Goal: Task Accomplishment & Management: Manage account settings

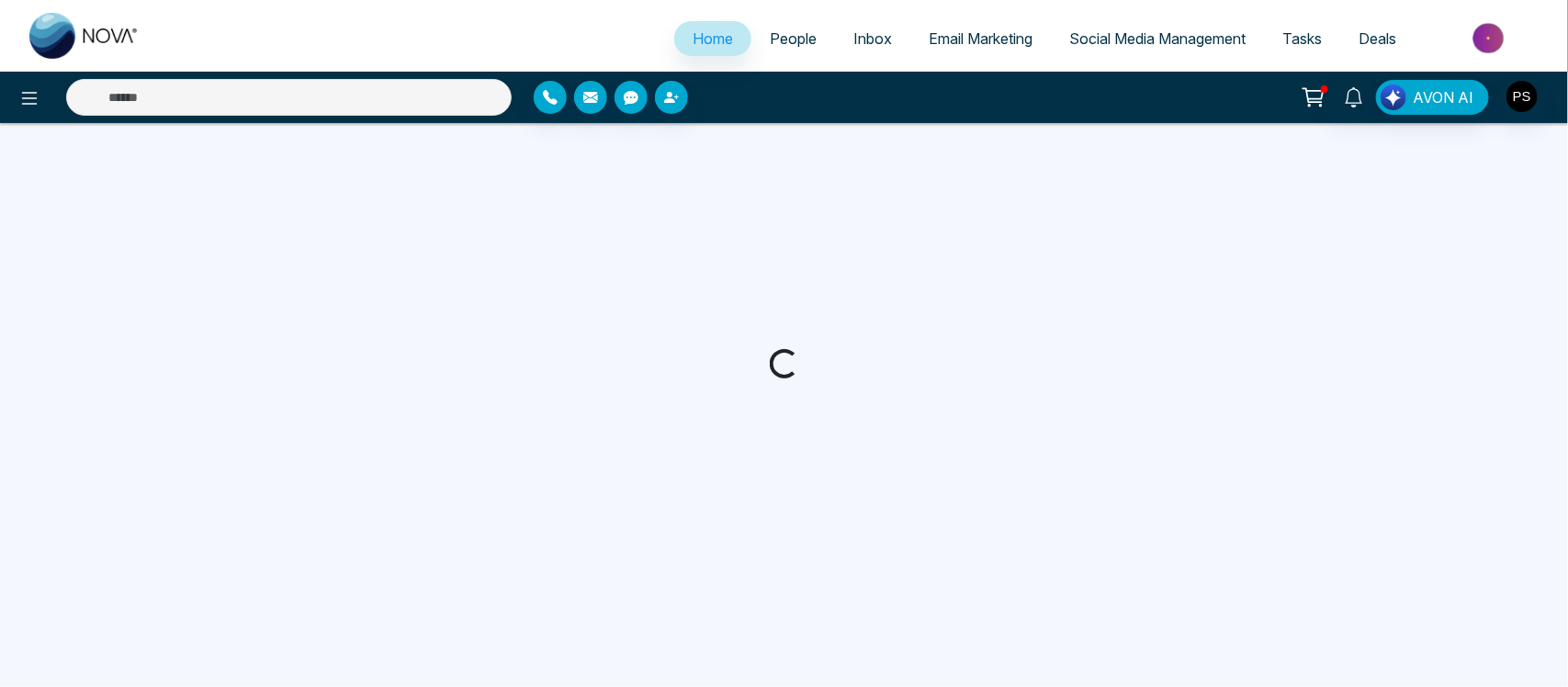
select select "*"
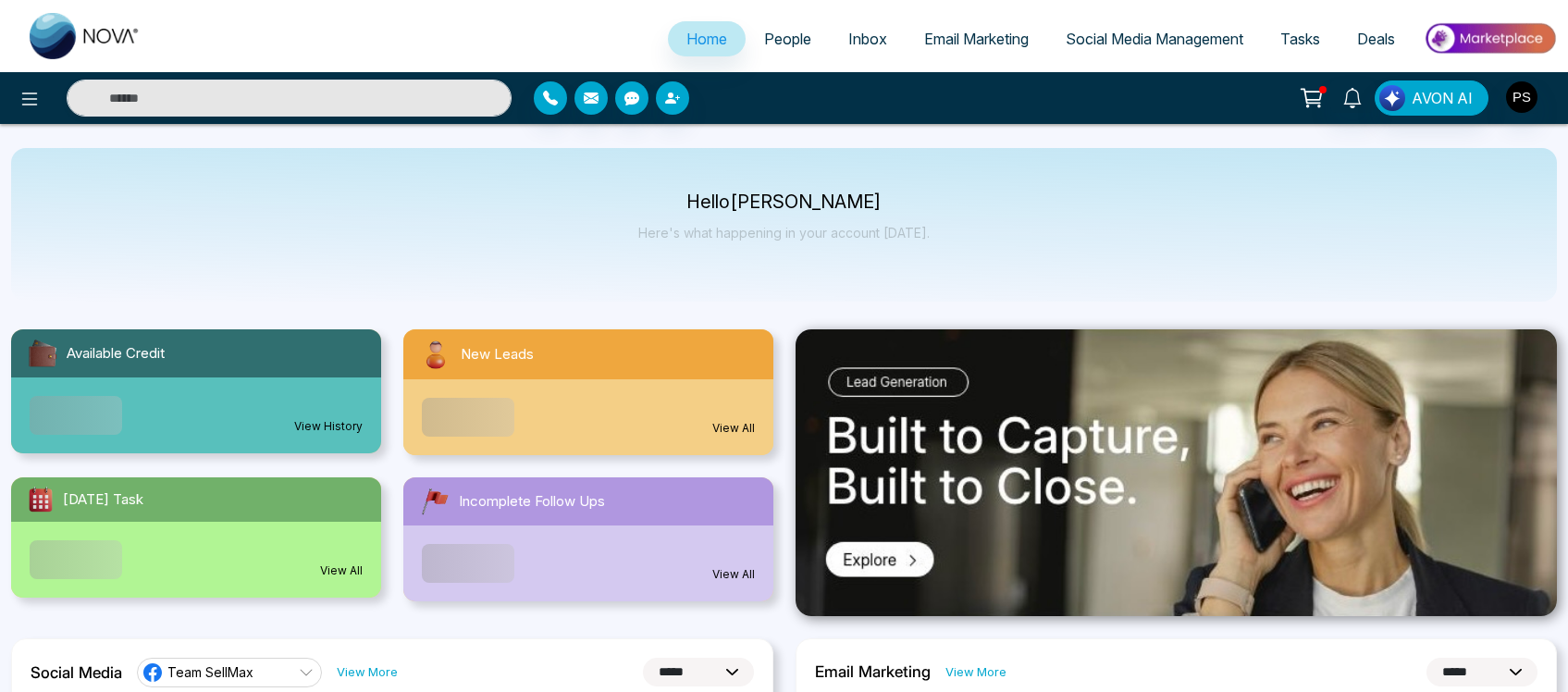
click at [774, 37] on span "People" at bounding box center [788, 39] width 47 height 19
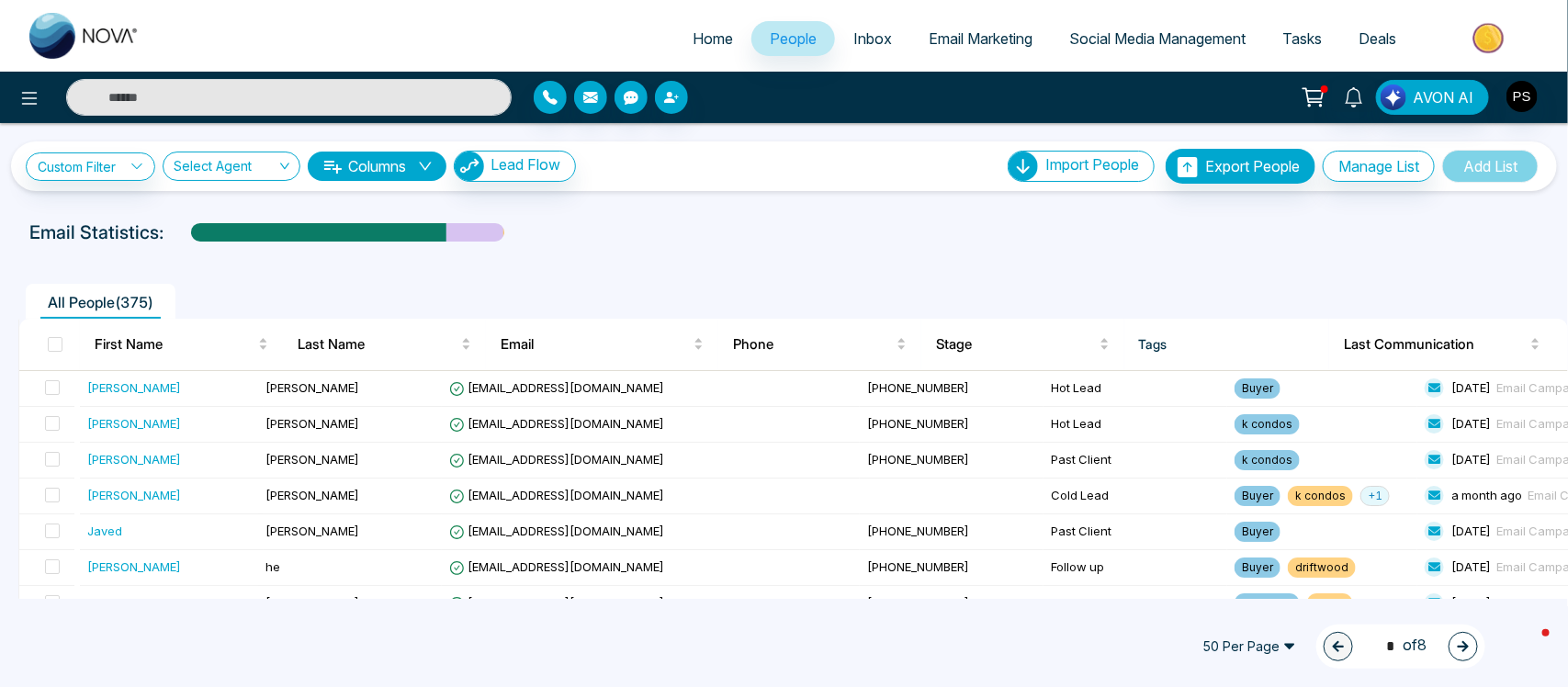
click at [699, 42] on span "Home" at bounding box center [712, 38] width 40 height 19
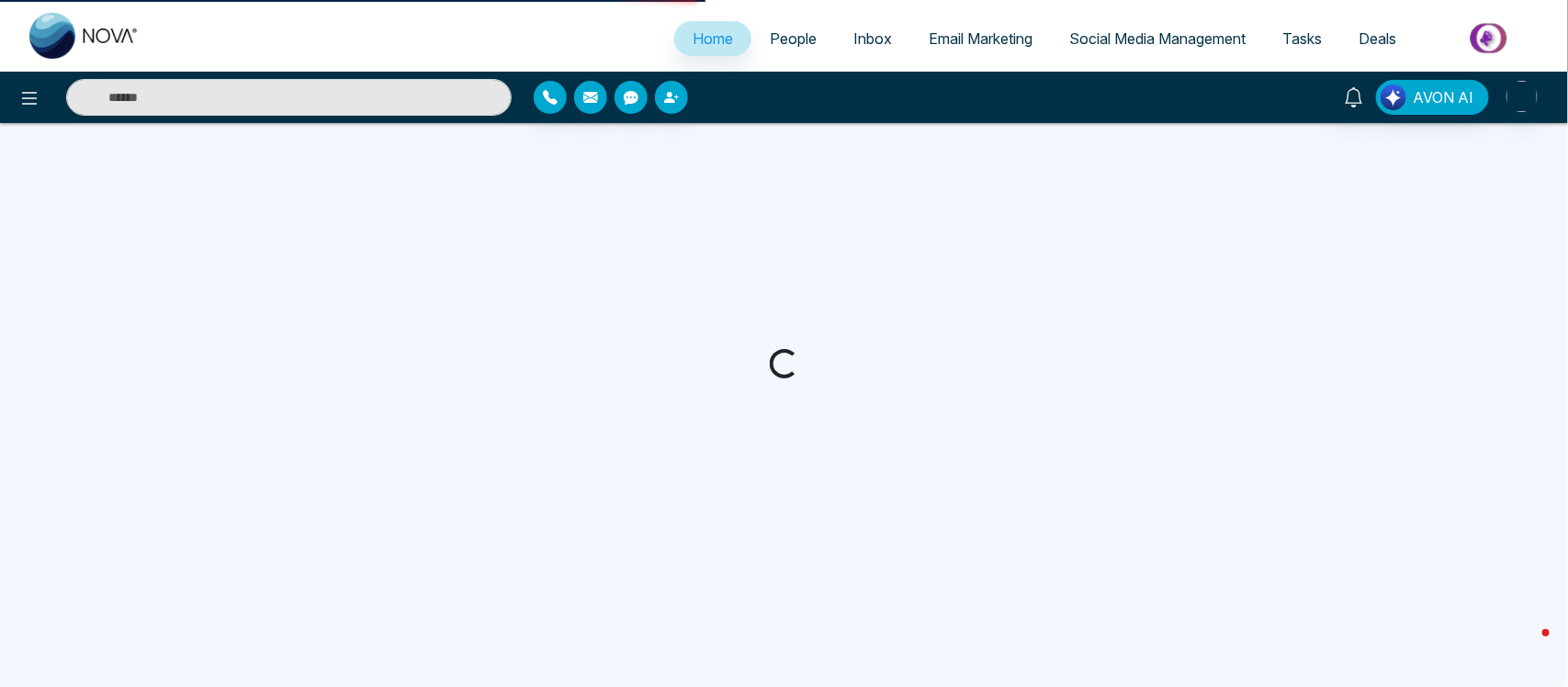
select select "*"
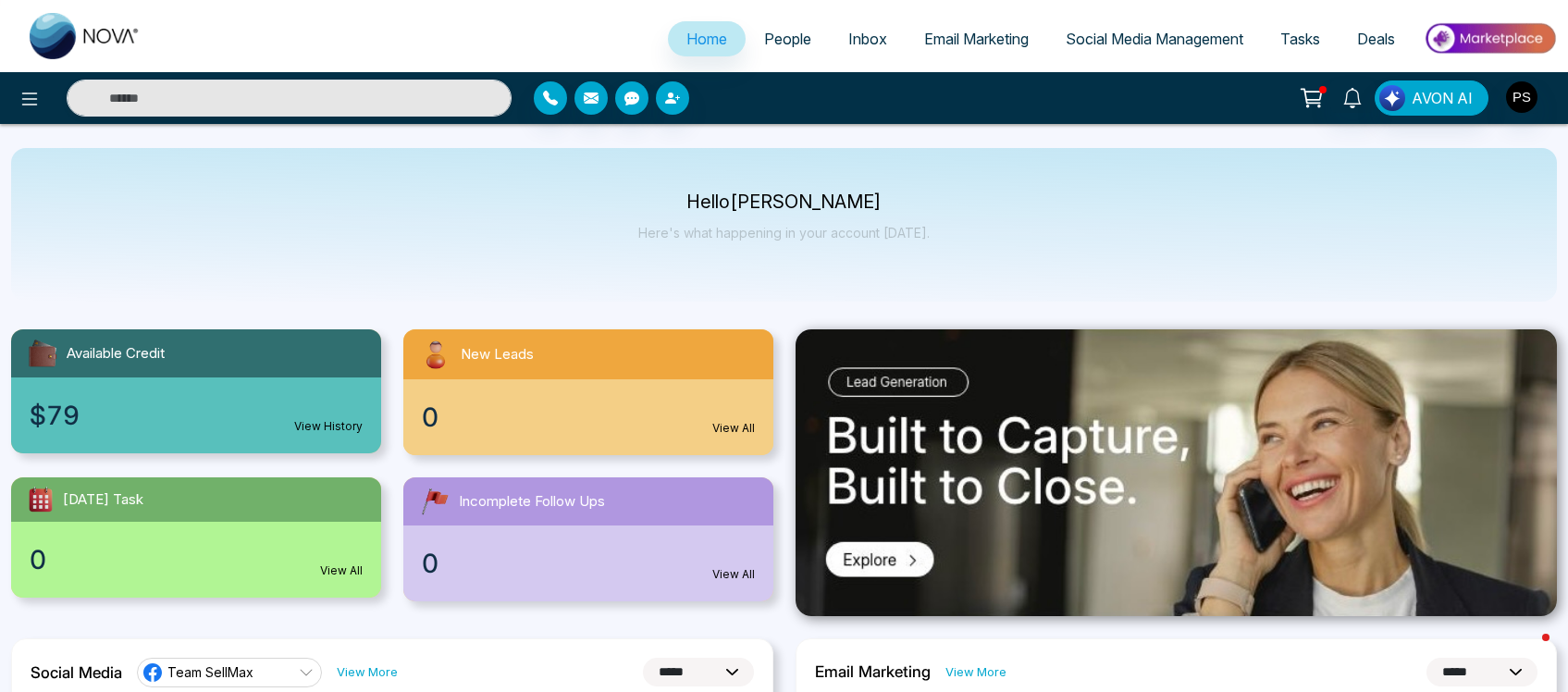
click at [1073, 38] on span "Social Media Management" at bounding box center [1154, 39] width 178 height 19
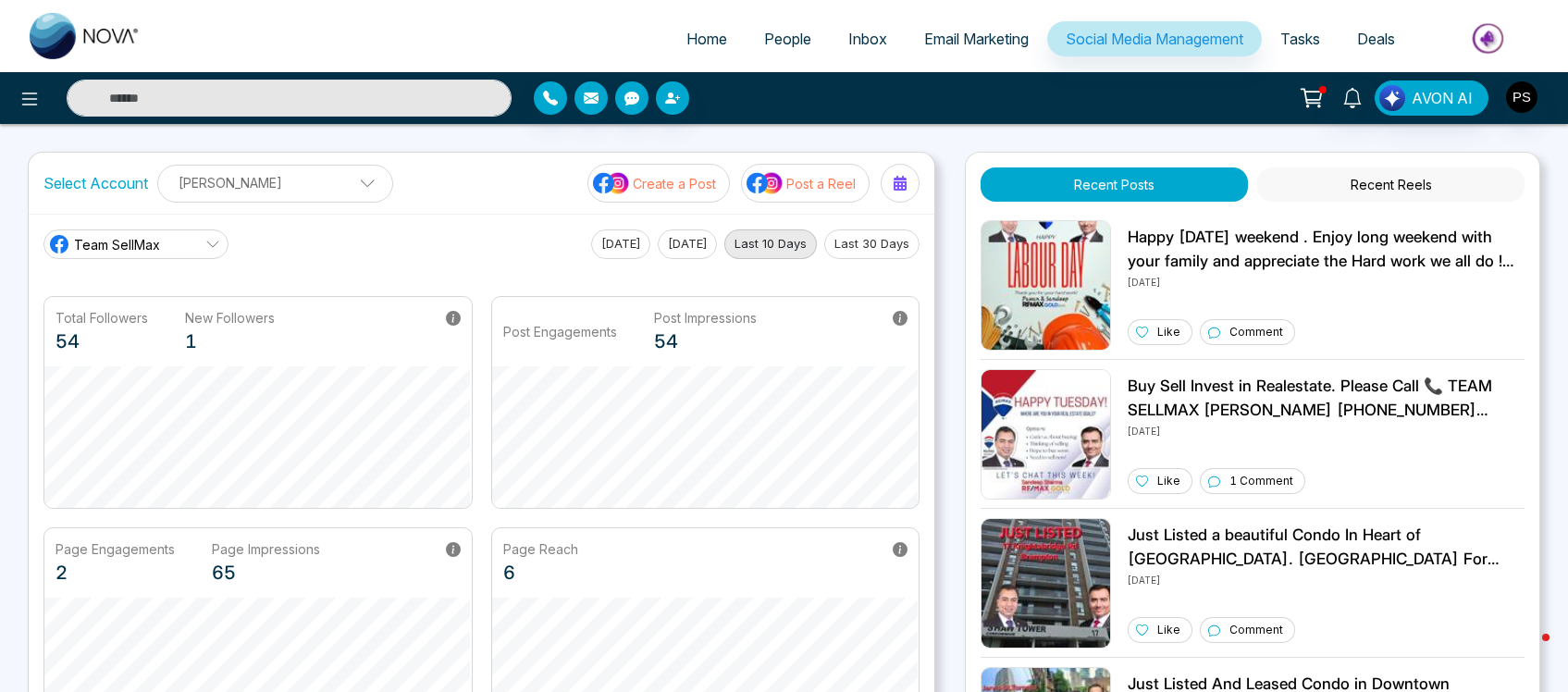
click at [185, 241] on link "Team SellMax" at bounding box center [136, 244] width 185 height 29
click at [154, 331] on span "Realtor [PERSON_NAME]" at bounding box center [159, 328] width 151 height 21
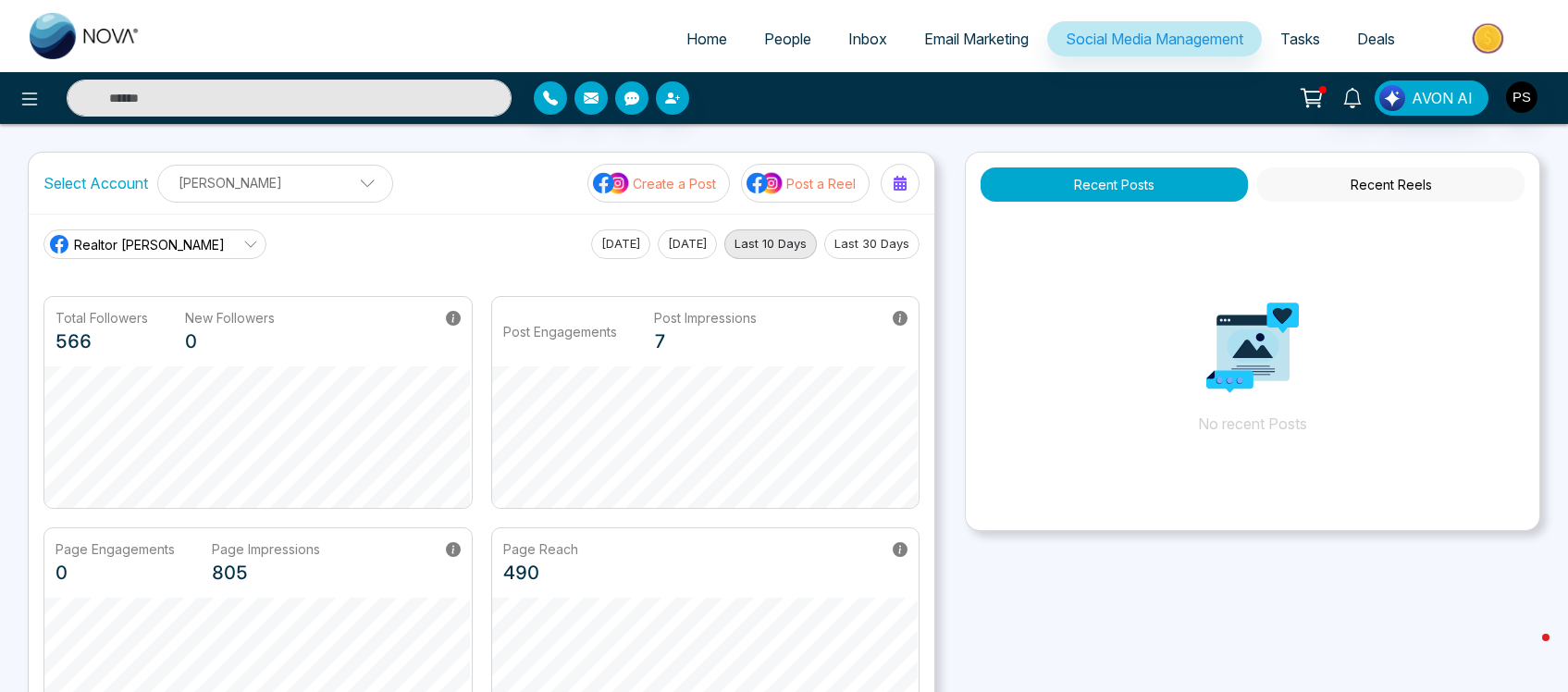
click at [243, 241] on icon at bounding box center [250, 245] width 15 height 15
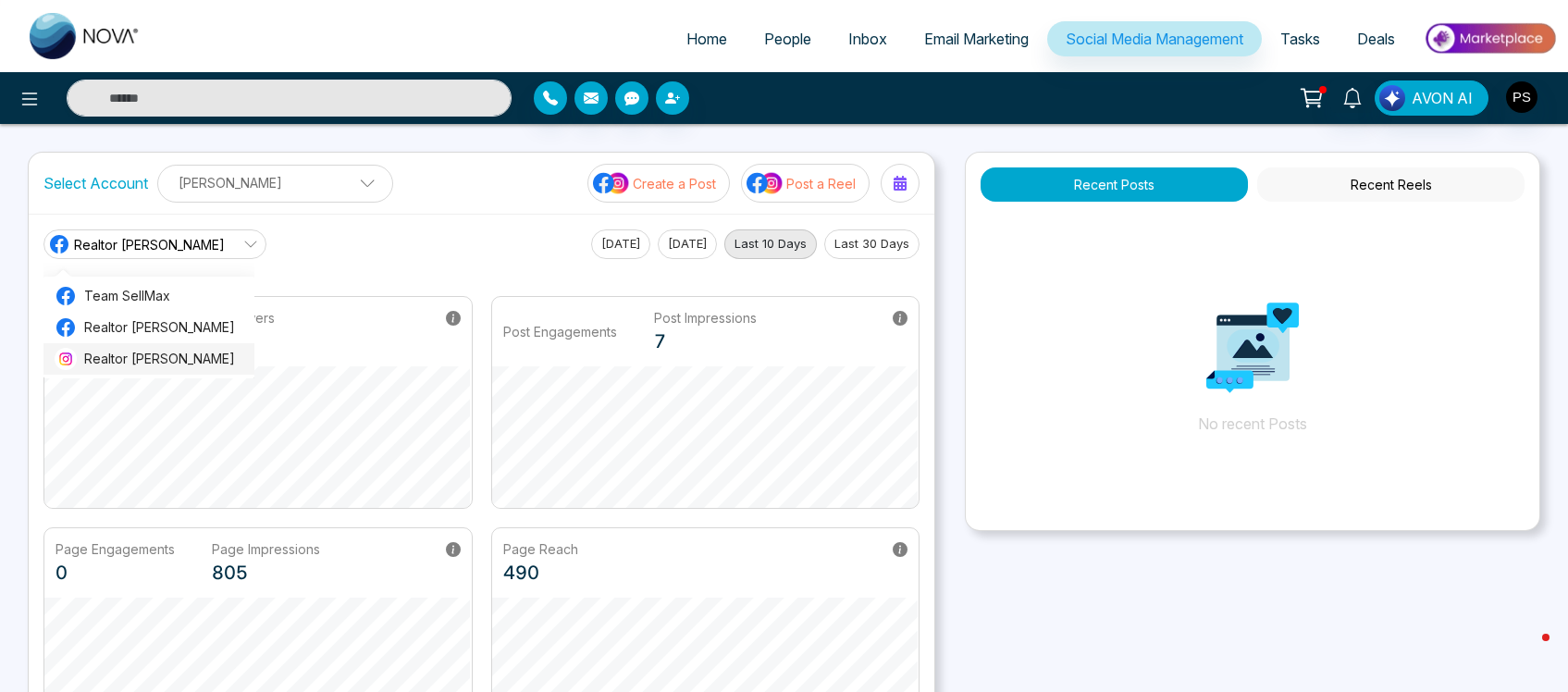
click at [181, 354] on span "Realtor [PERSON_NAME]" at bounding box center [163, 359] width 159 height 21
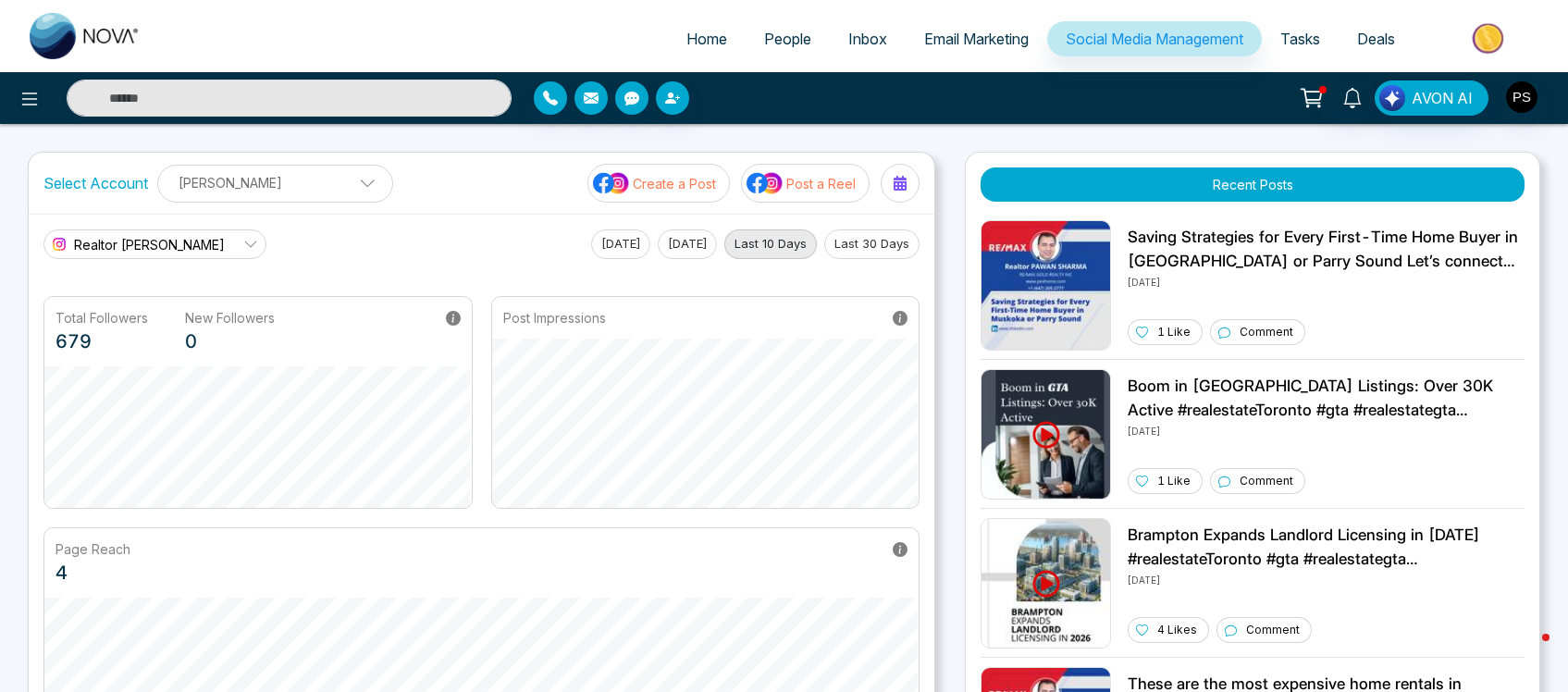
click at [989, 46] on span "Email Marketing" at bounding box center [976, 39] width 104 height 19
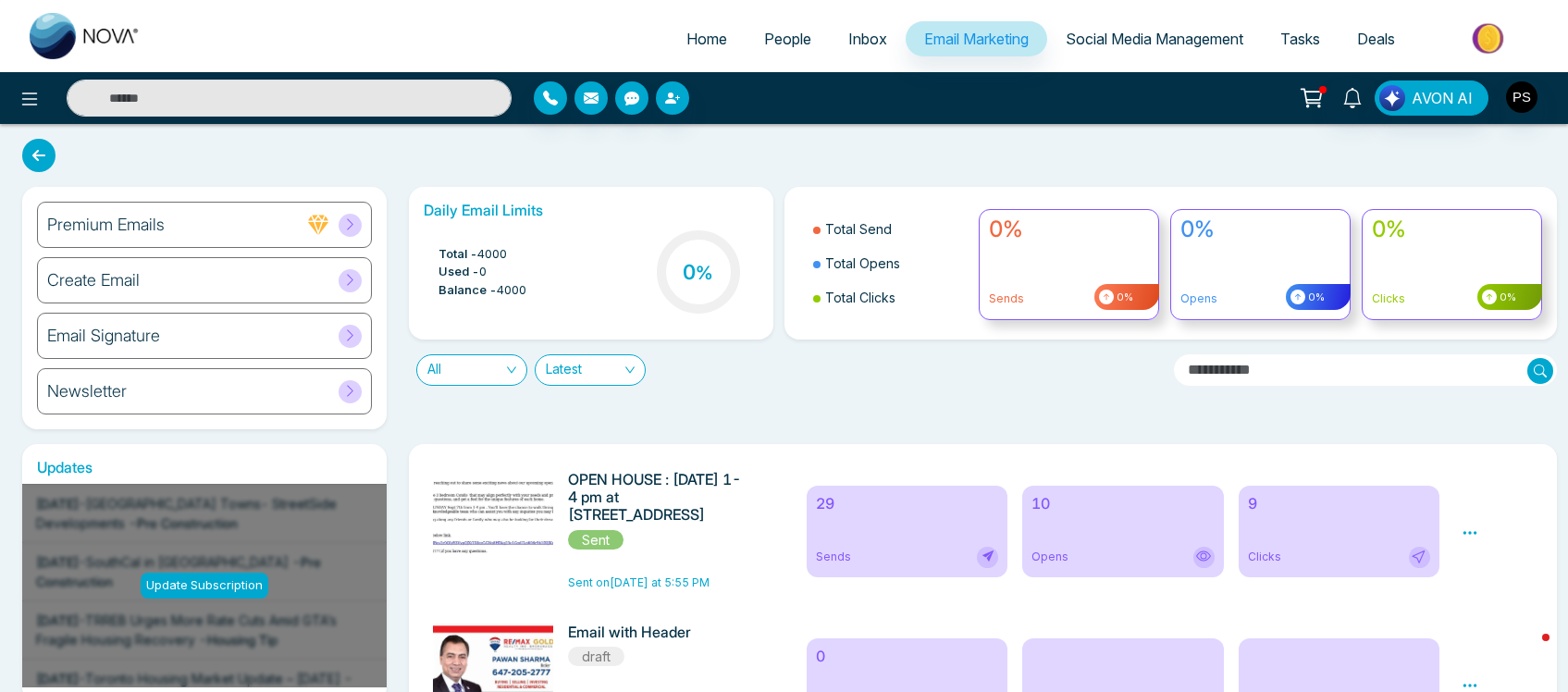
click at [921, 535] on div "29 Sends" at bounding box center [906, 531] width 200 height 91
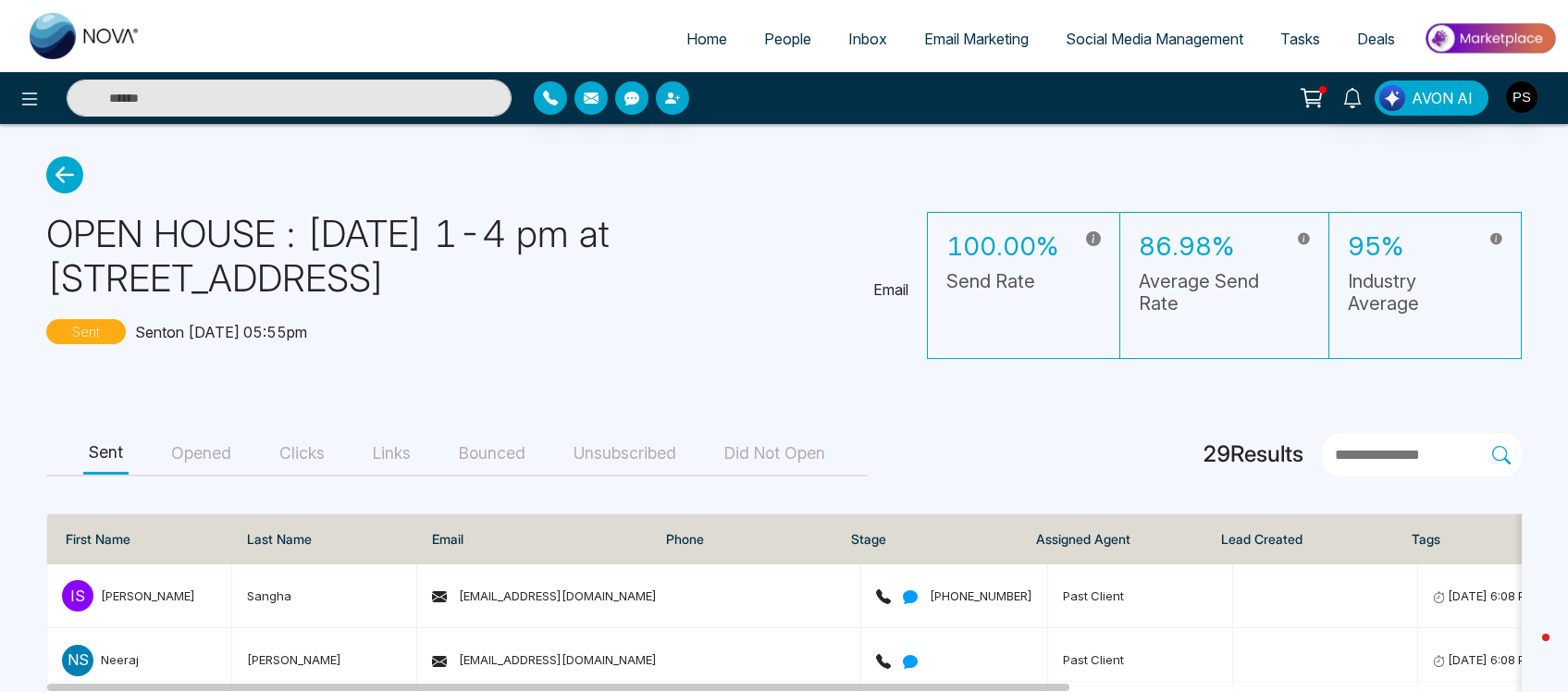
click at [770, 450] on button "Did Not Open" at bounding box center [775, 454] width 112 height 41
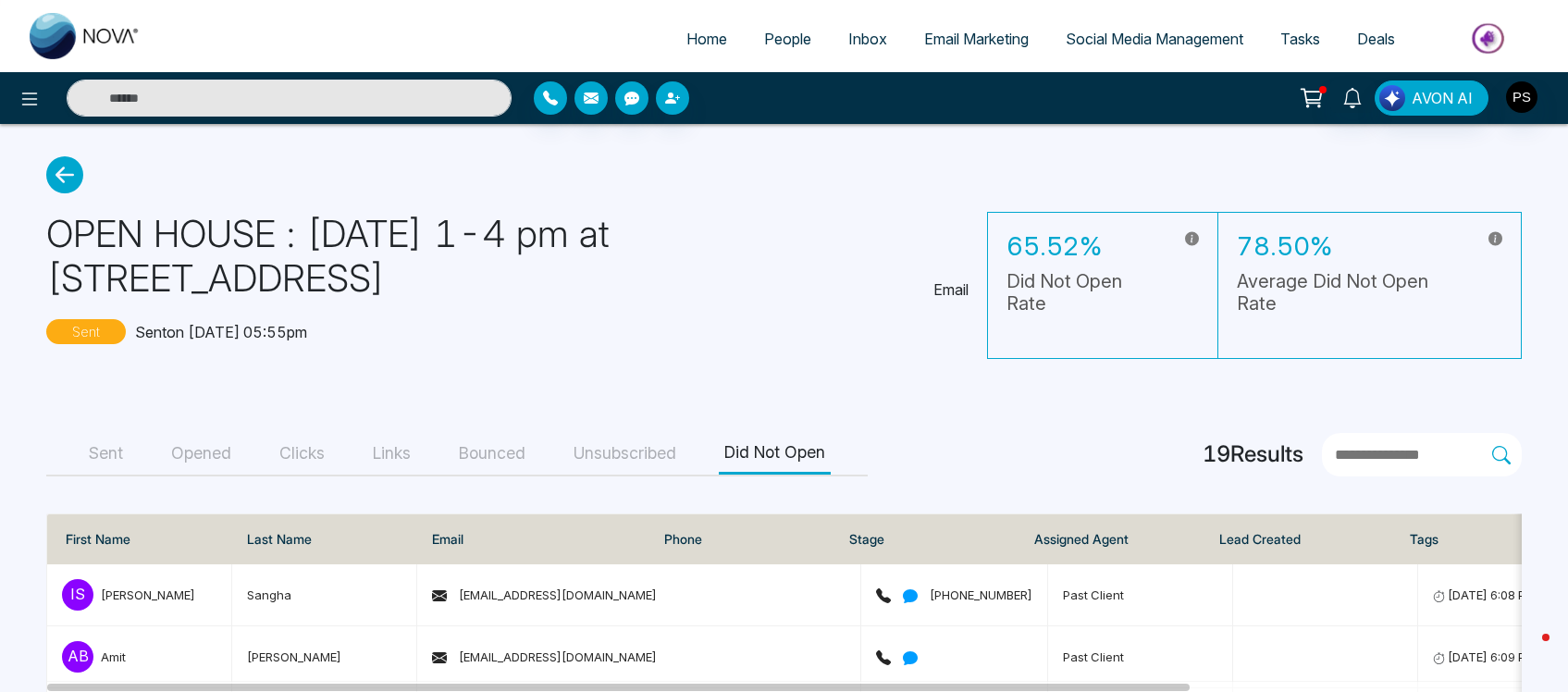
click at [624, 459] on button "Unsubscribed" at bounding box center [624, 454] width 114 height 41
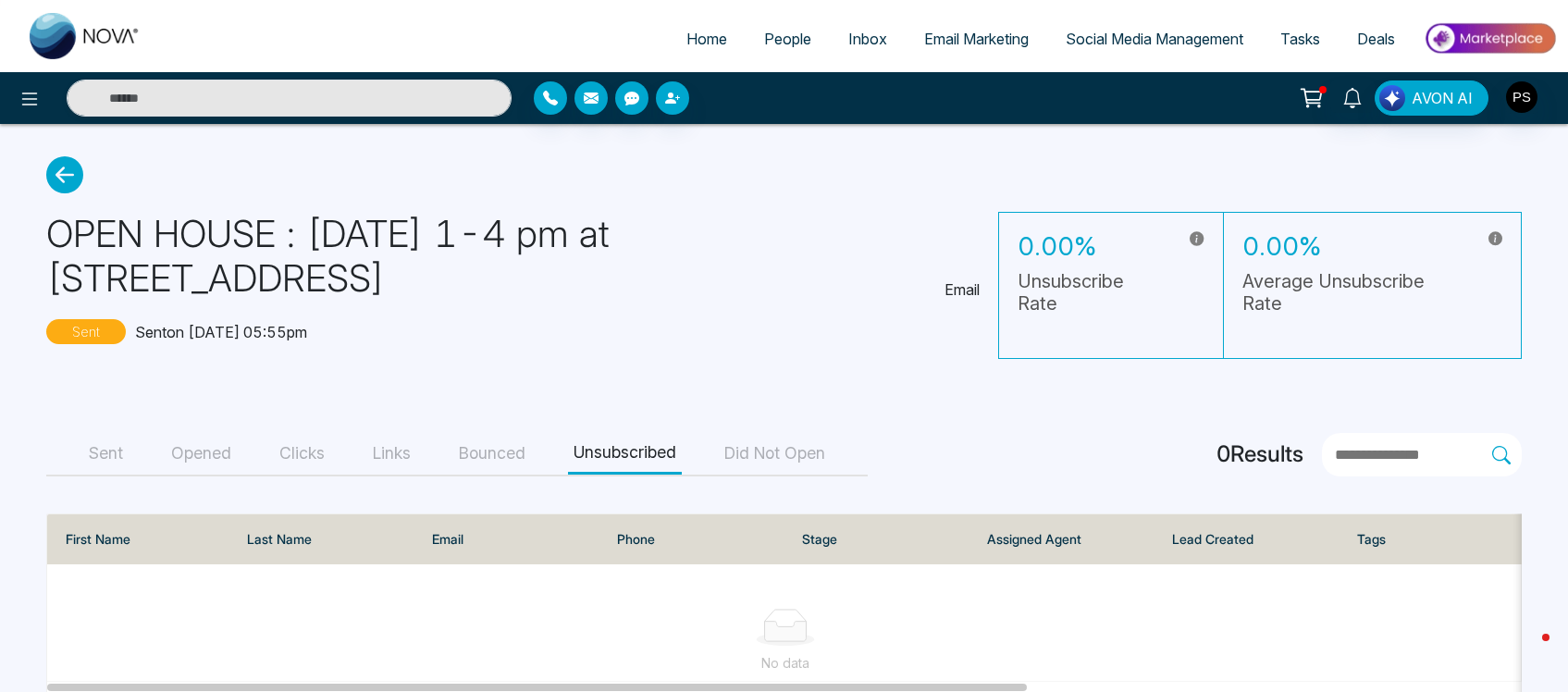
click at [520, 454] on button "Bounced" at bounding box center [492, 454] width 78 height 41
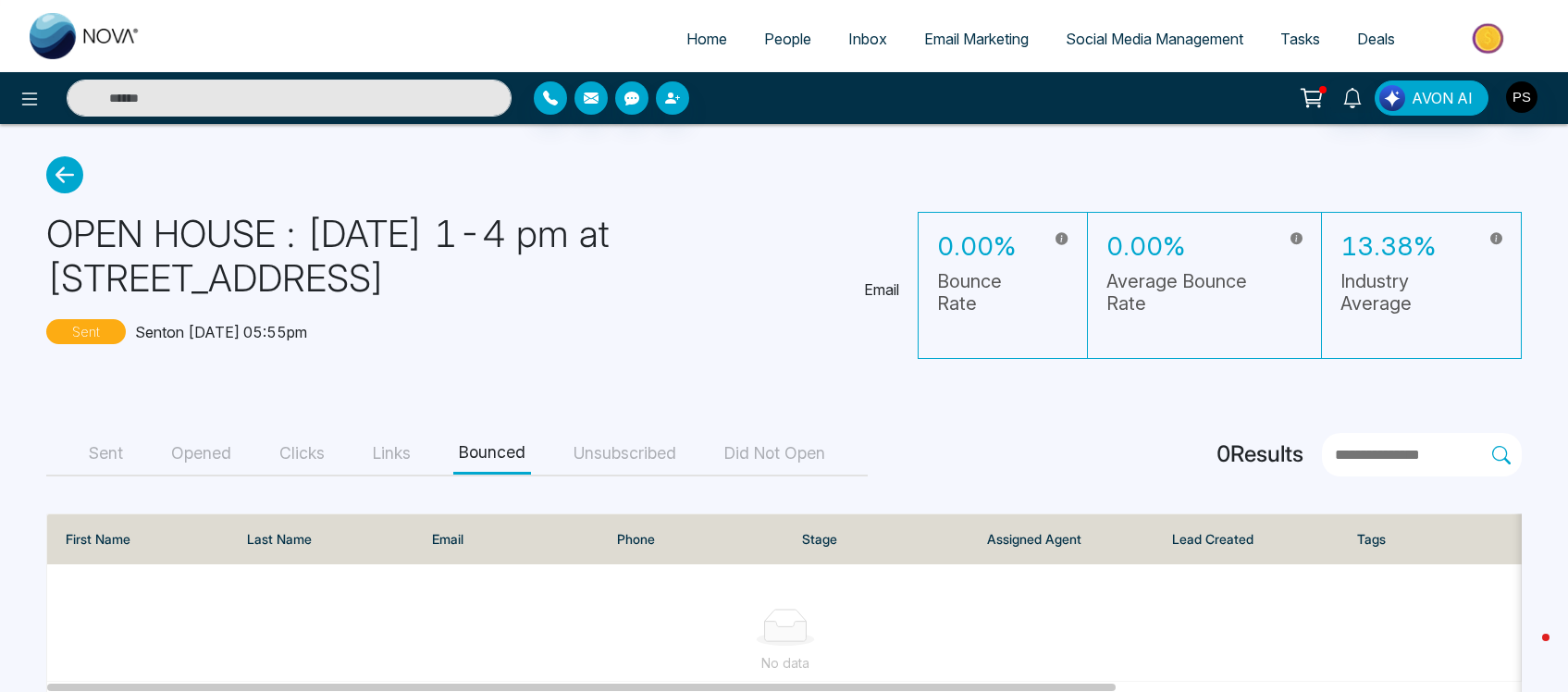
click at [408, 459] on button "Links" at bounding box center [392, 454] width 49 height 41
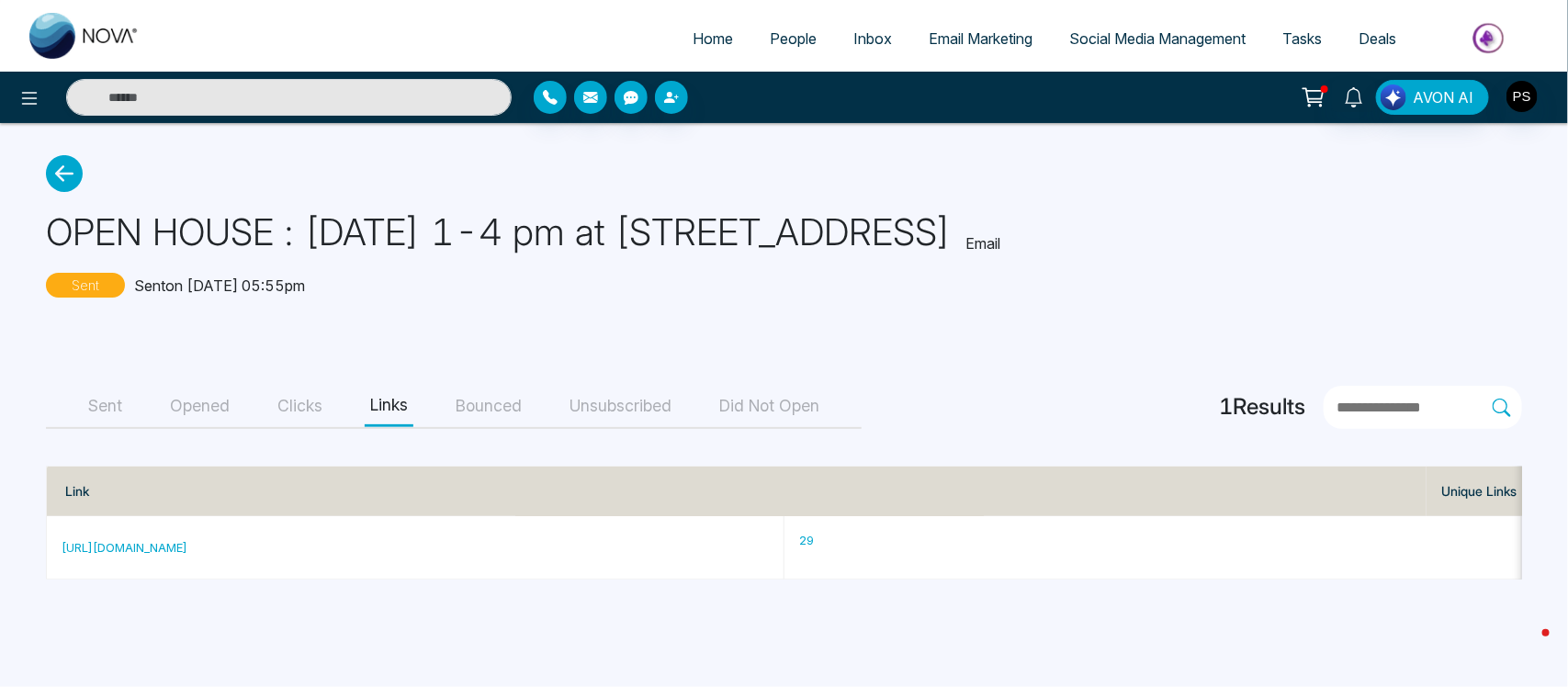
click at [205, 408] on button "Opened" at bounding box center [200, 407] width 71 height 41
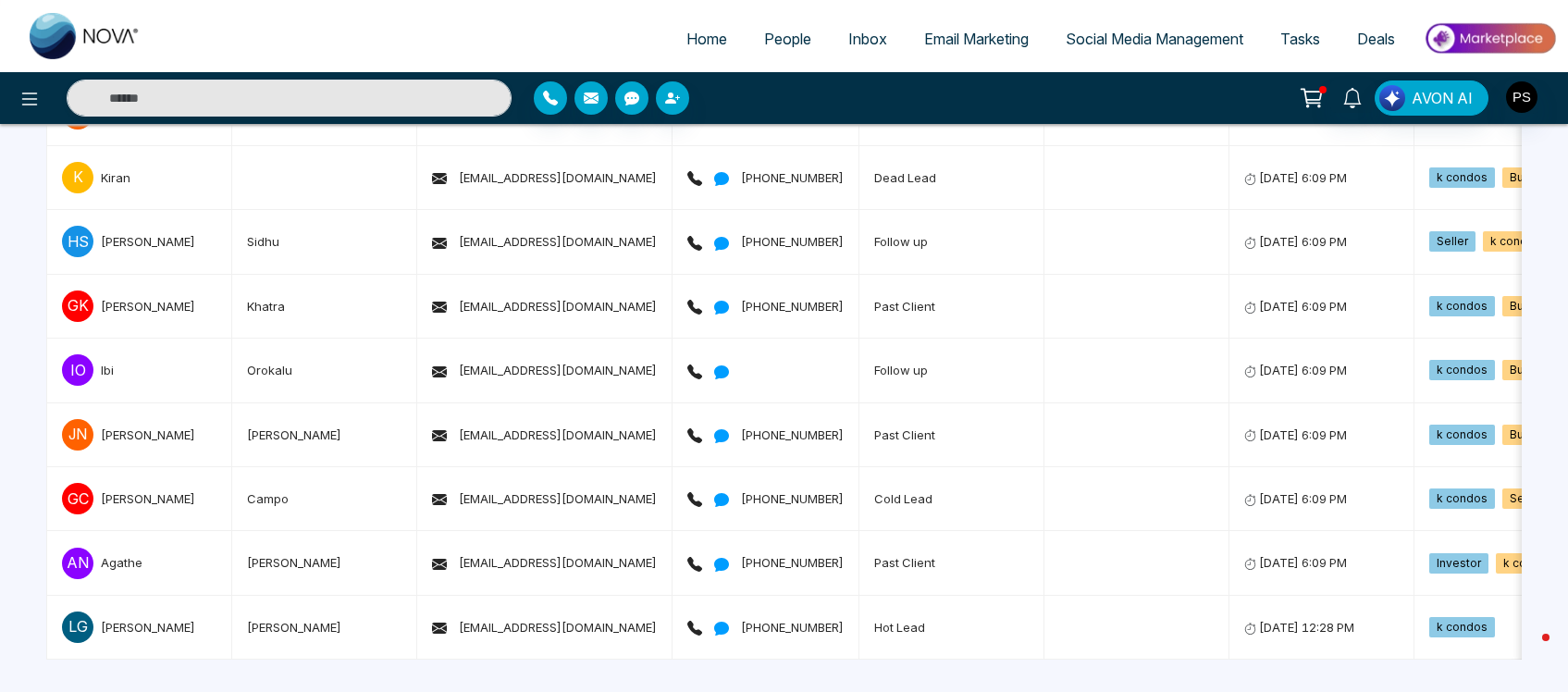
scroll to position [560, 0]
click at [689, 48] on link "Home" at bounding box center [706, 39] width 78 height 35
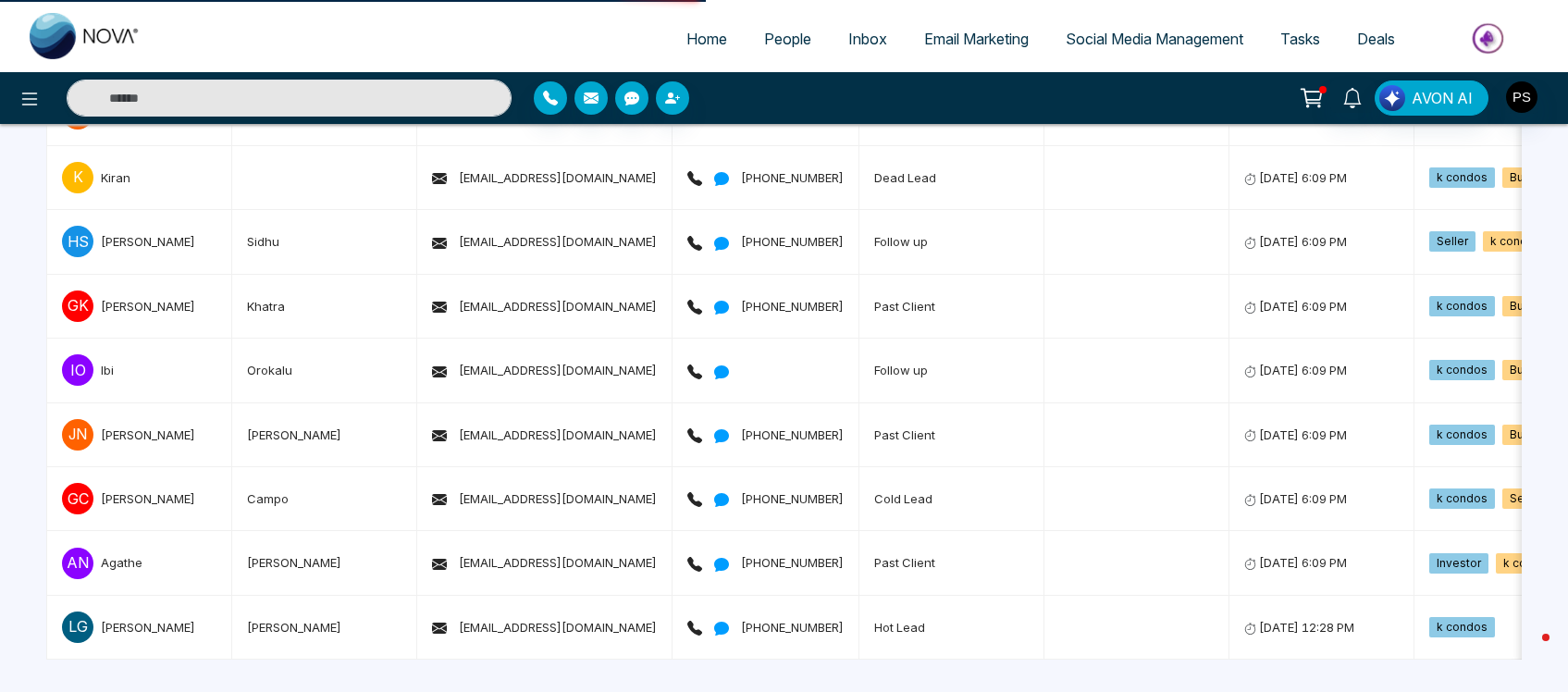
select select "*"
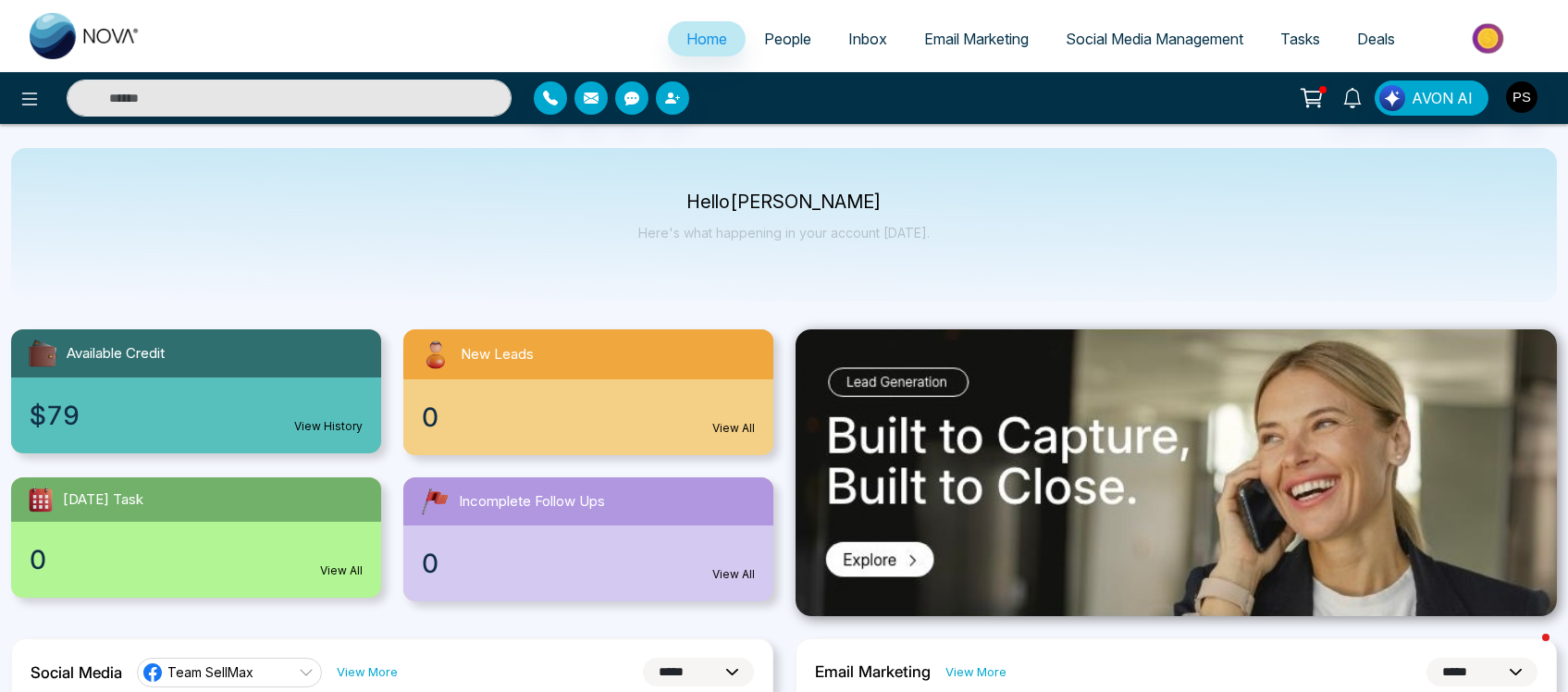
click at [858, 42] on span "Inbox" at bounding box center [867, 39] width 39 height 19
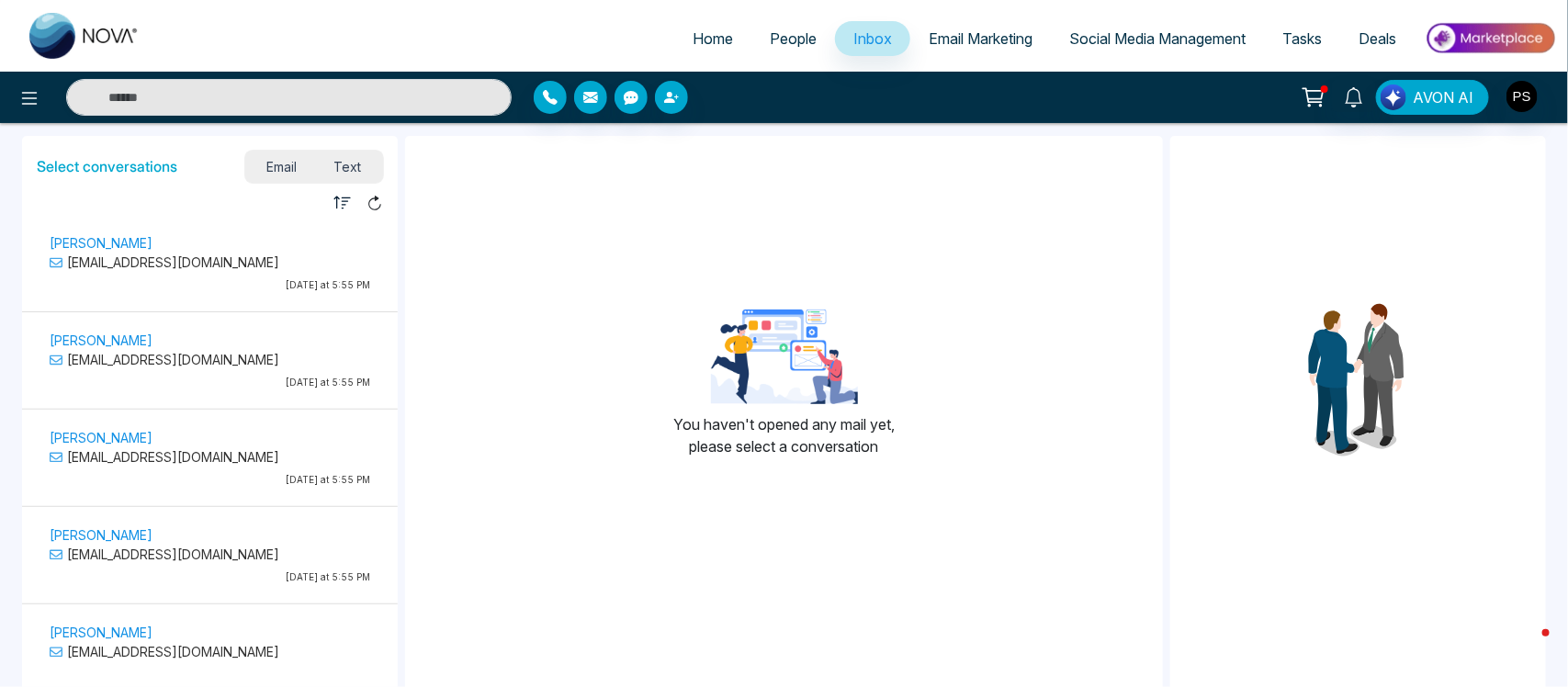
click at [273, 243] on p "[PERSON_NAME]" at bounding box center [209, 243] width 321 height 20
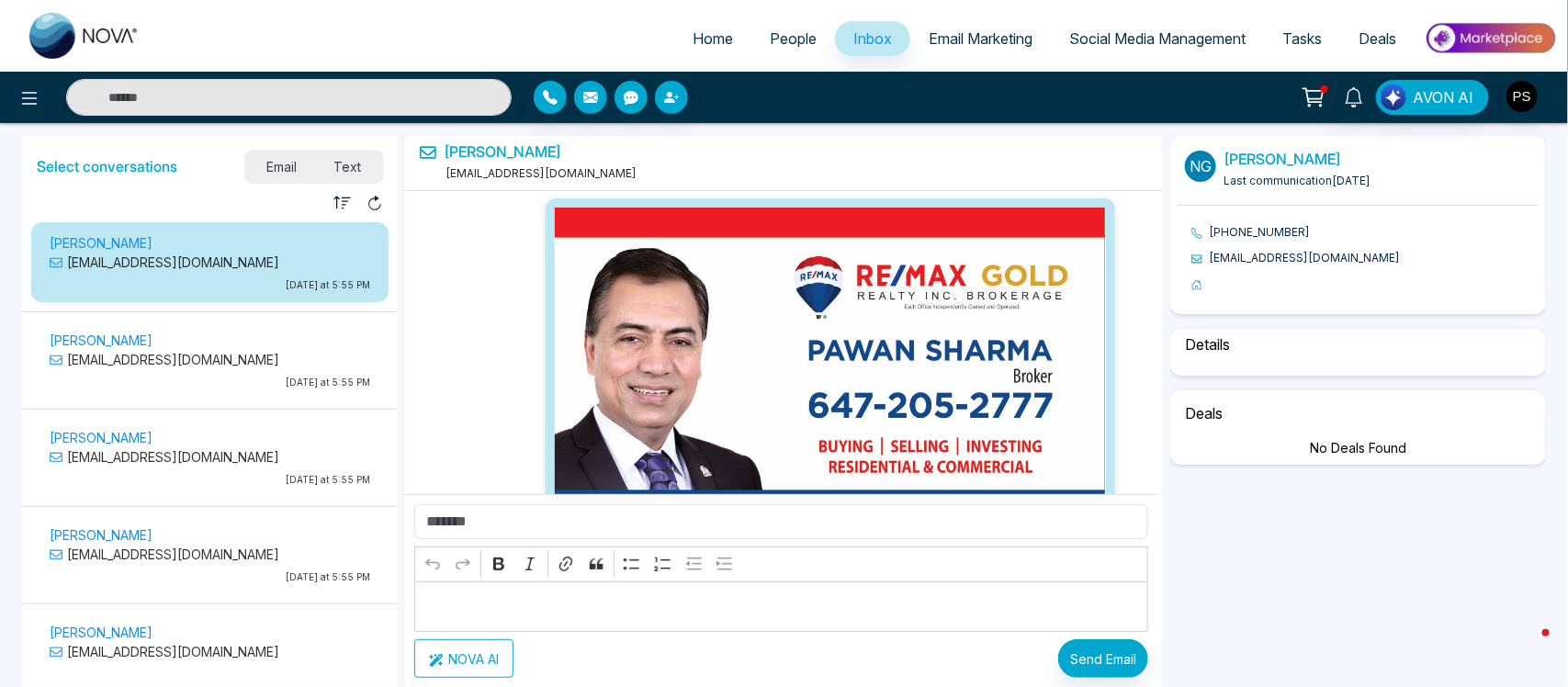
select select "**********"
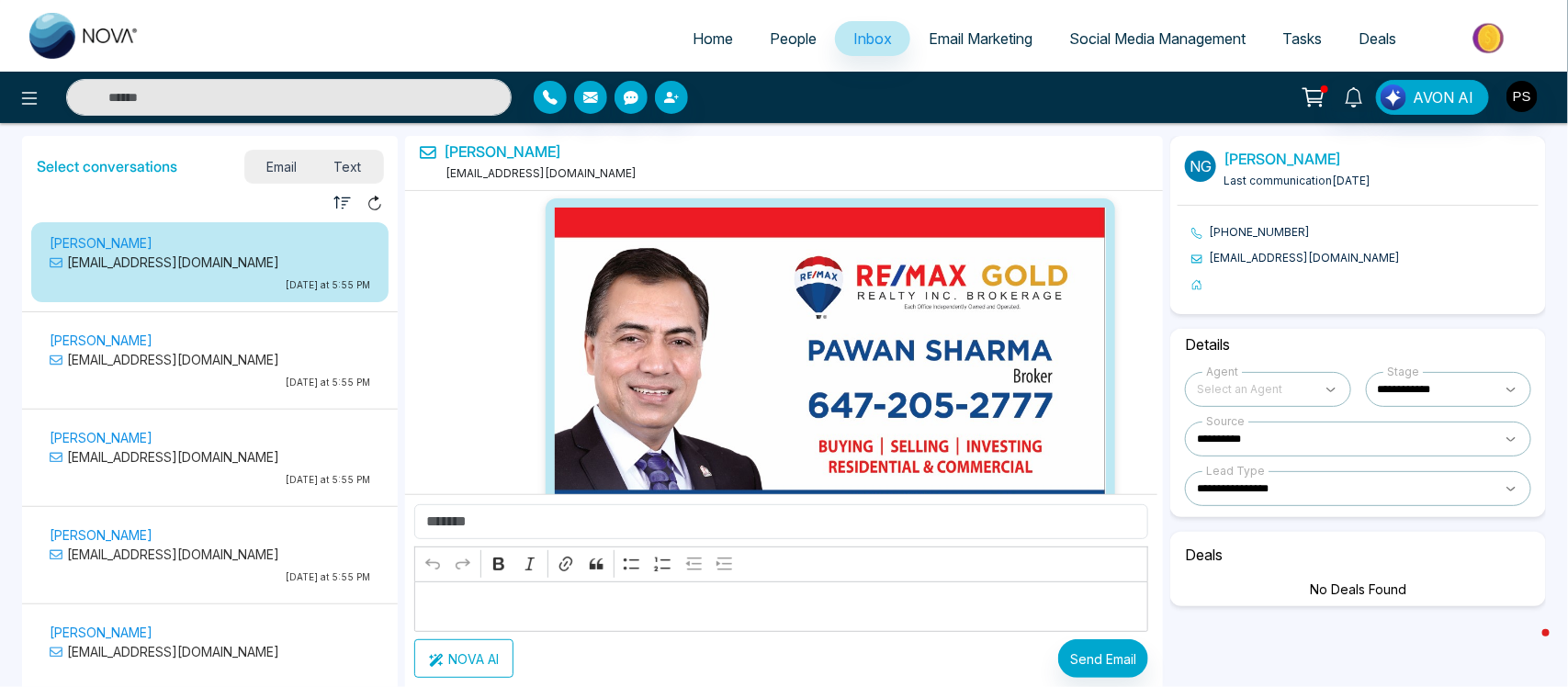
select select "****"
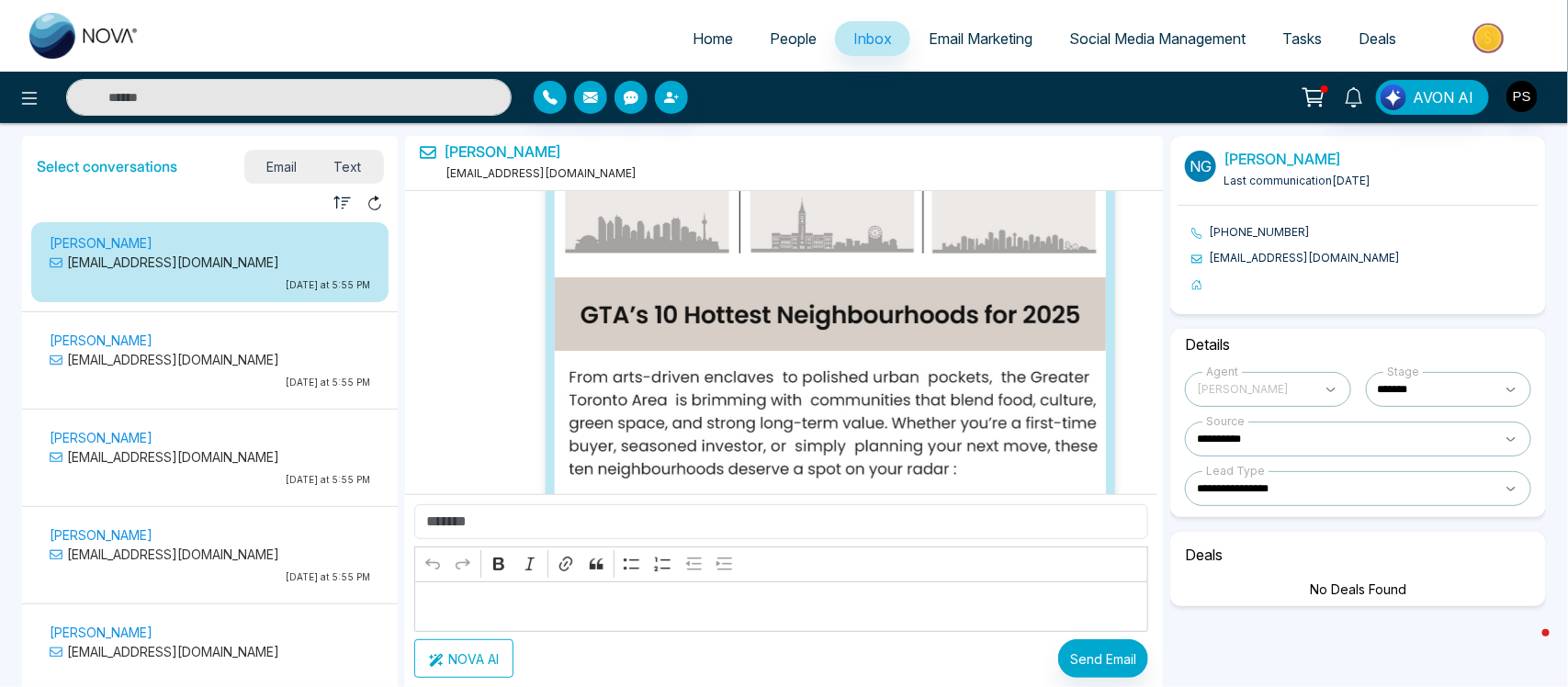
scroll to position [703, 0]
